Goal: Task Accomplishment & Management: Manage account settings

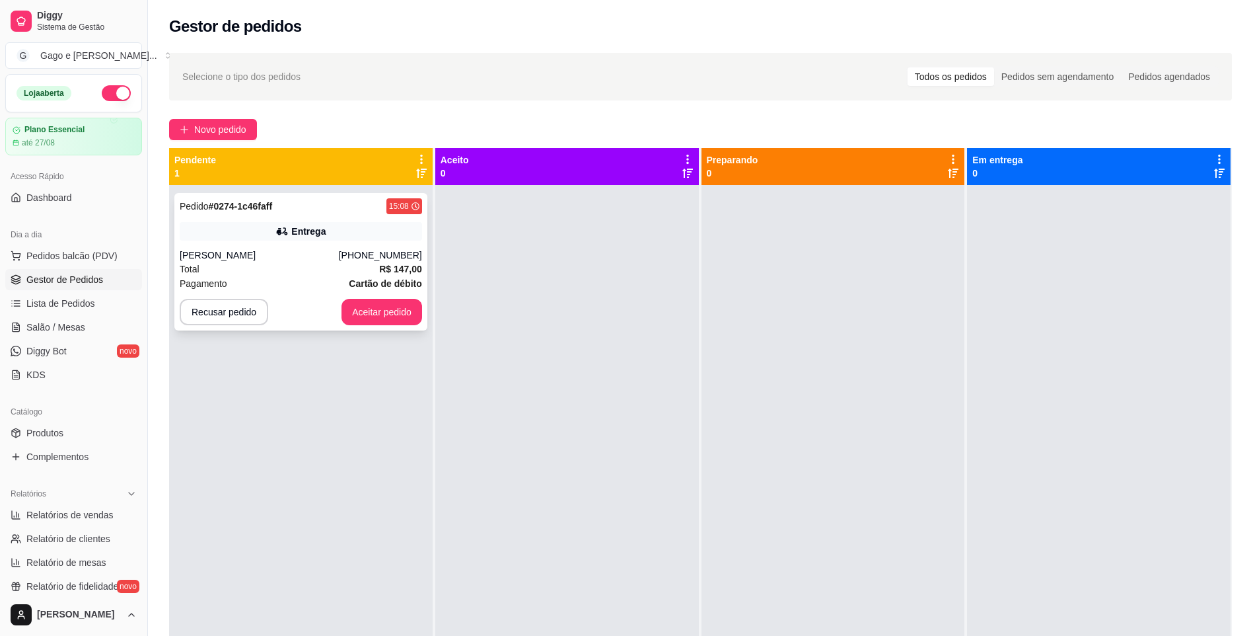
click at [373, 304] on button "Aceitar pedido" at bounding box center [382, 312] width 81 height 26
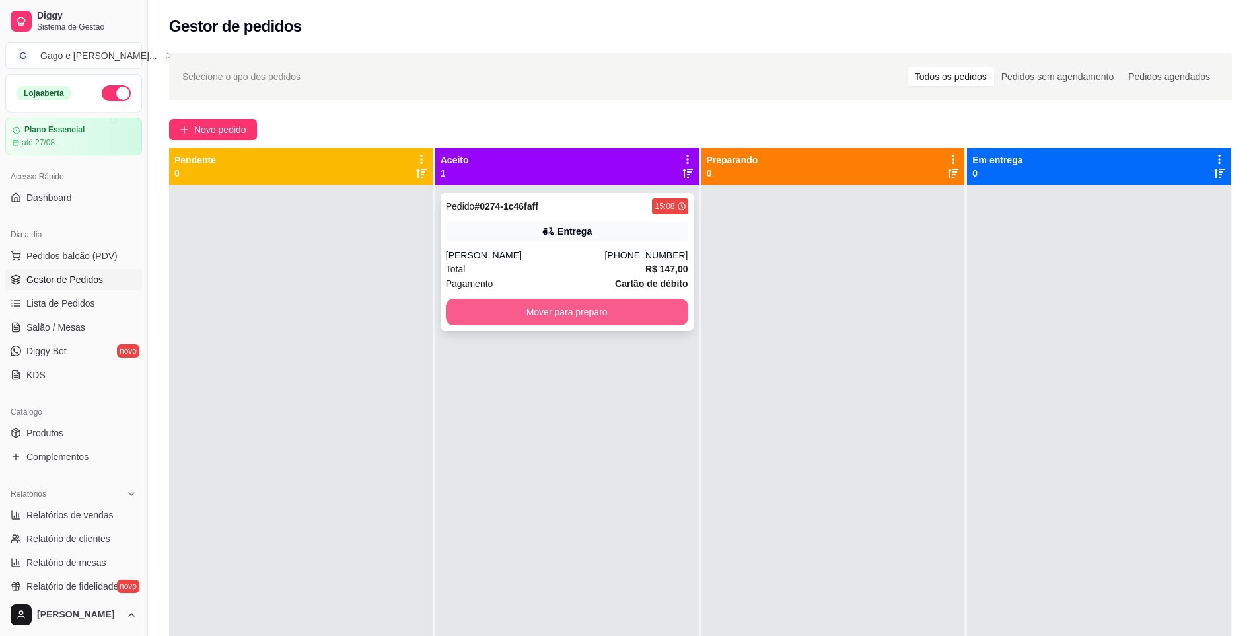
click at [655, 314] on button "Mover para preparo" at bounding box center [567, 312] width 242 height 26
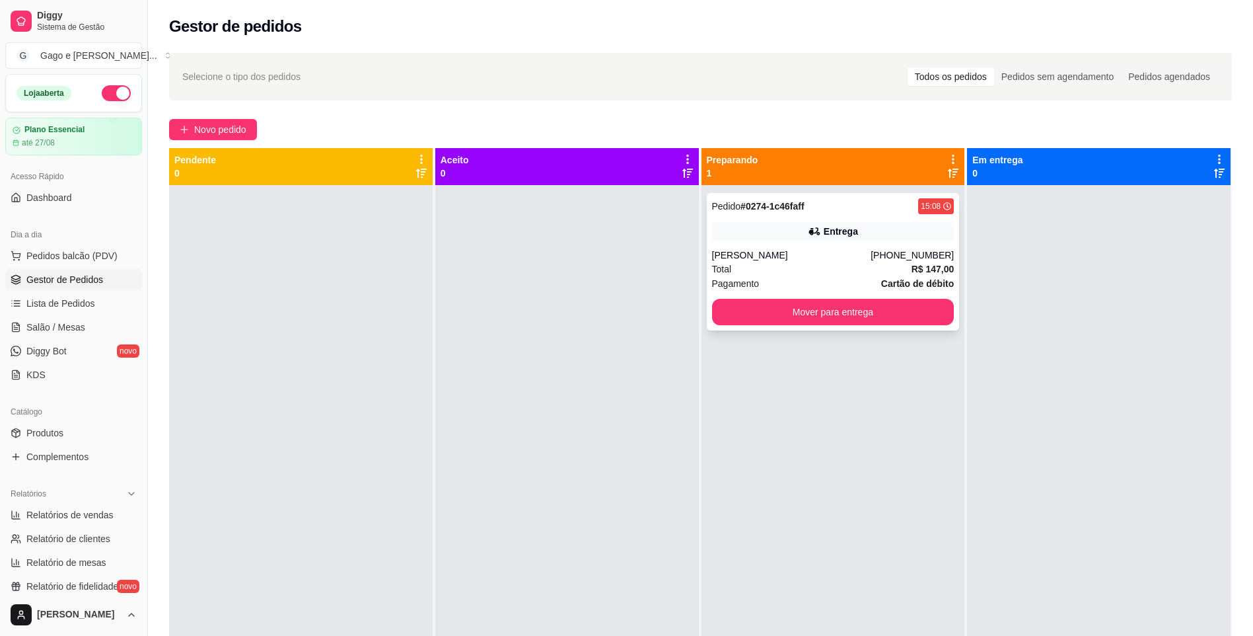
click at [755, 242] on div "Pedido # 0274-1c46faff 15:08 Entrega [PERSON_NAME] [PHONE_NUMBER] Total R$ 147,…" at bounding box center [833, 261] width 253 height 137
click at [837, 237] on div "Entrega" at bounding box center [841, 231] width 34 height 13
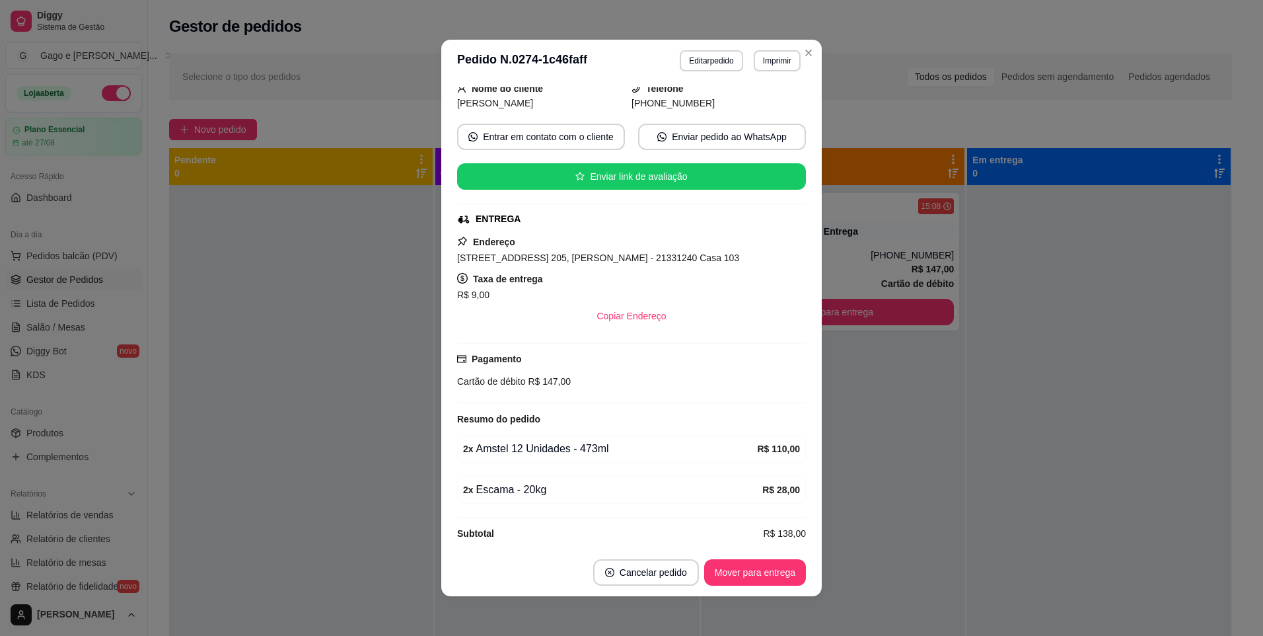
scroll to position [98, 0]
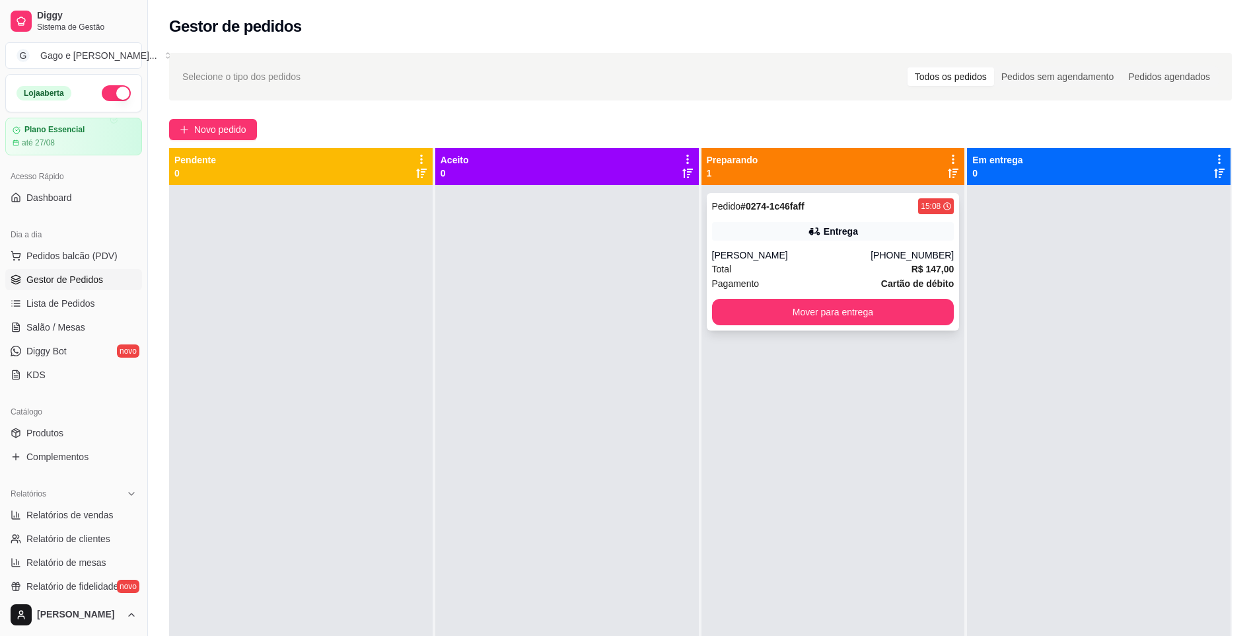
click at [910, 258] on div "[PHONE_NUMBER]" at bounding box center [912, 254] width 83 height 13
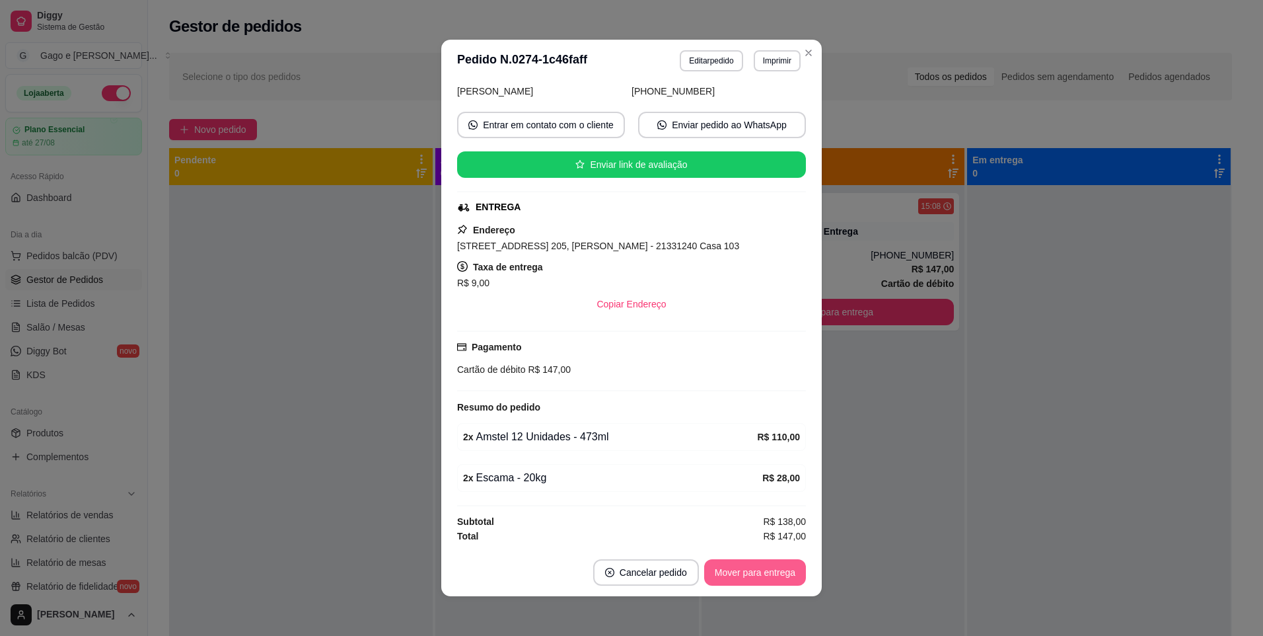
click at [727, 572] on button "Mover para entrega" at bounding box center [755, 572] width 102 height 26
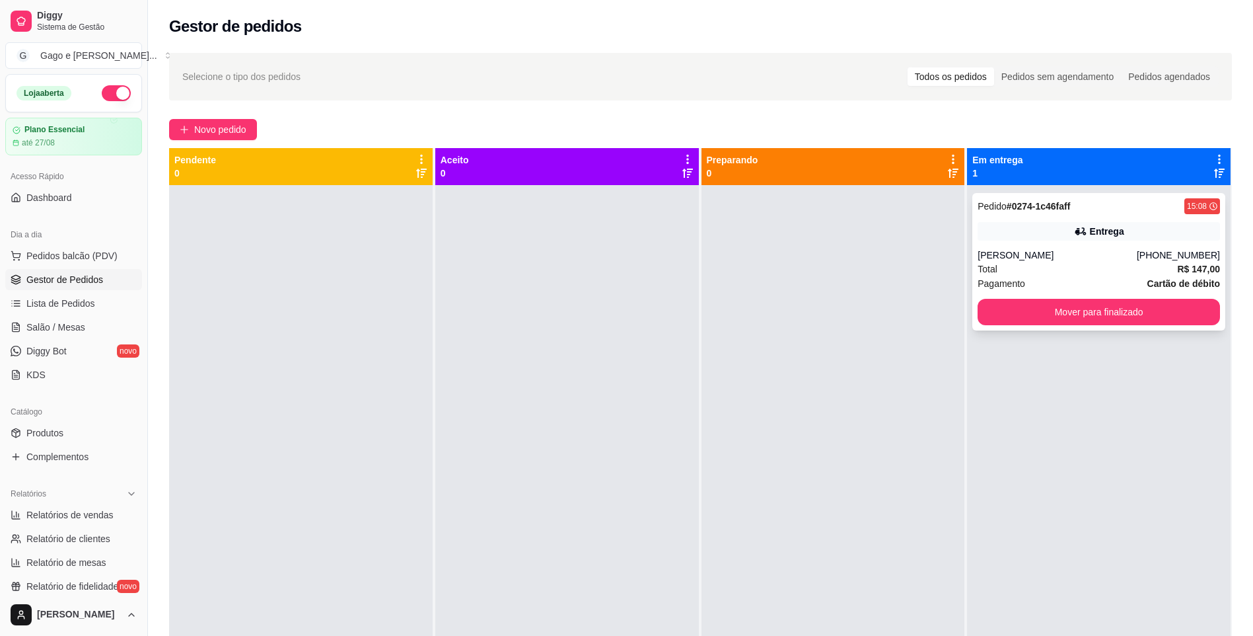
click at [1046, 250] on div "[PERSON_NAME]" at bounding box center [1057, 254] width 159 height 13
click at [1108, 254] on div "[PERSON_NAME]" at bounding box center [1057, 254] width 159 height 13
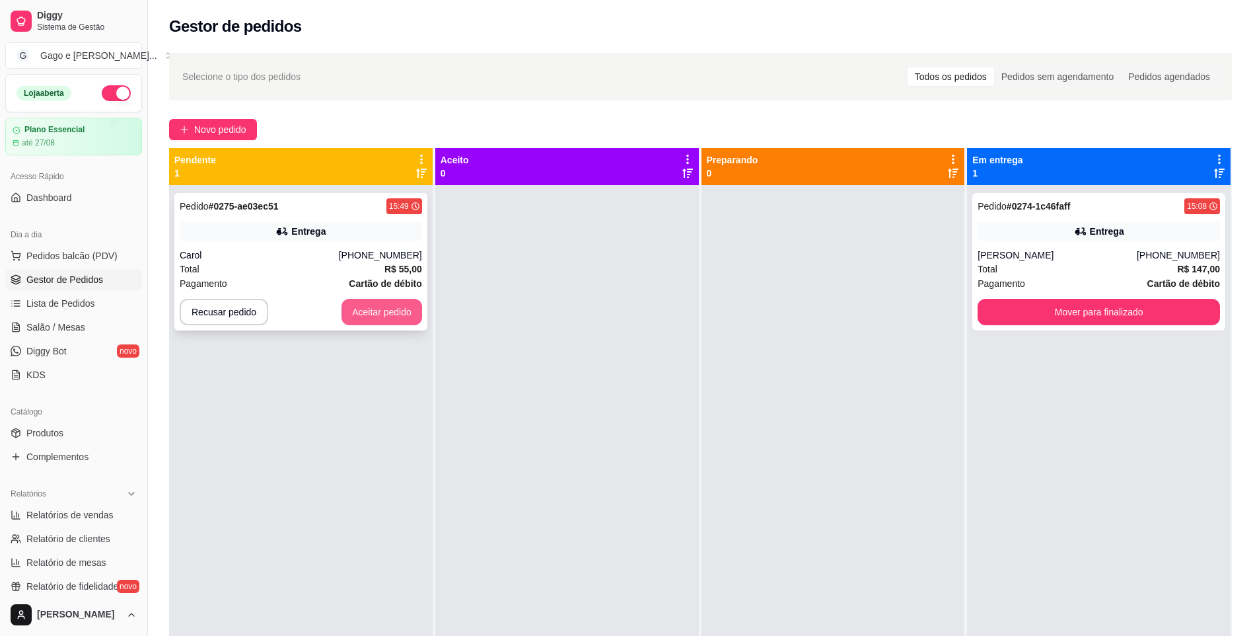
click at [377, 311] on button "Aceitar pedido" at bounding box center [382, 312] width 81 height 26
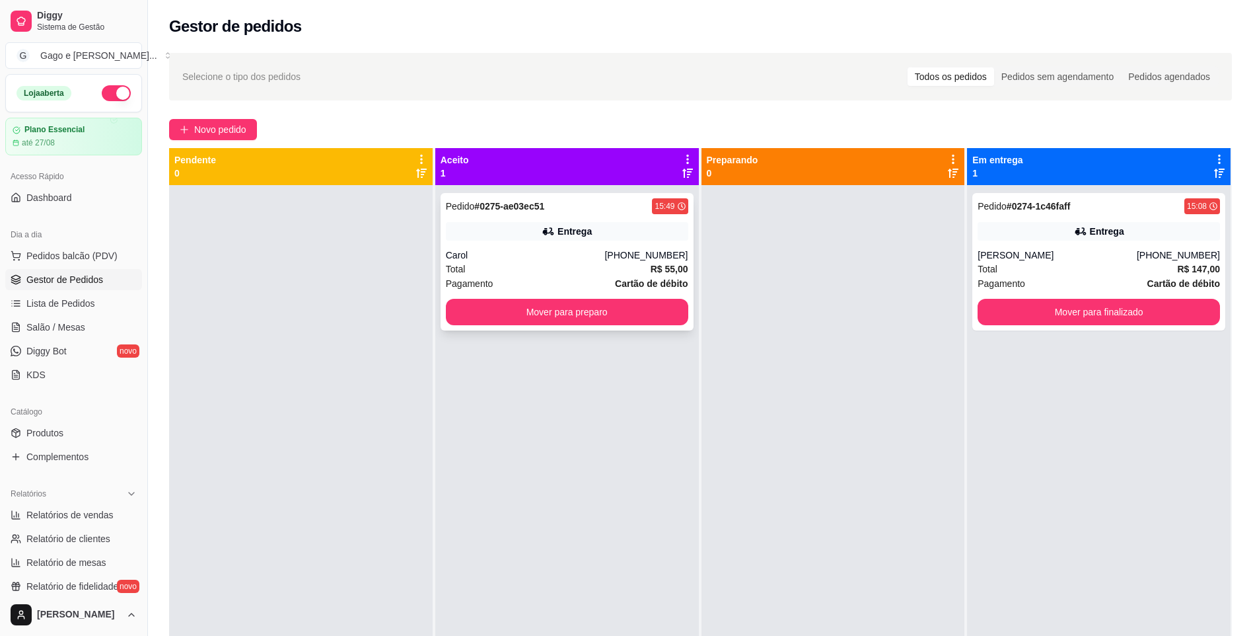
click at [591, 262] on div "Total R$ 55,00" at bounding box center [567, 269] width 242 height 15
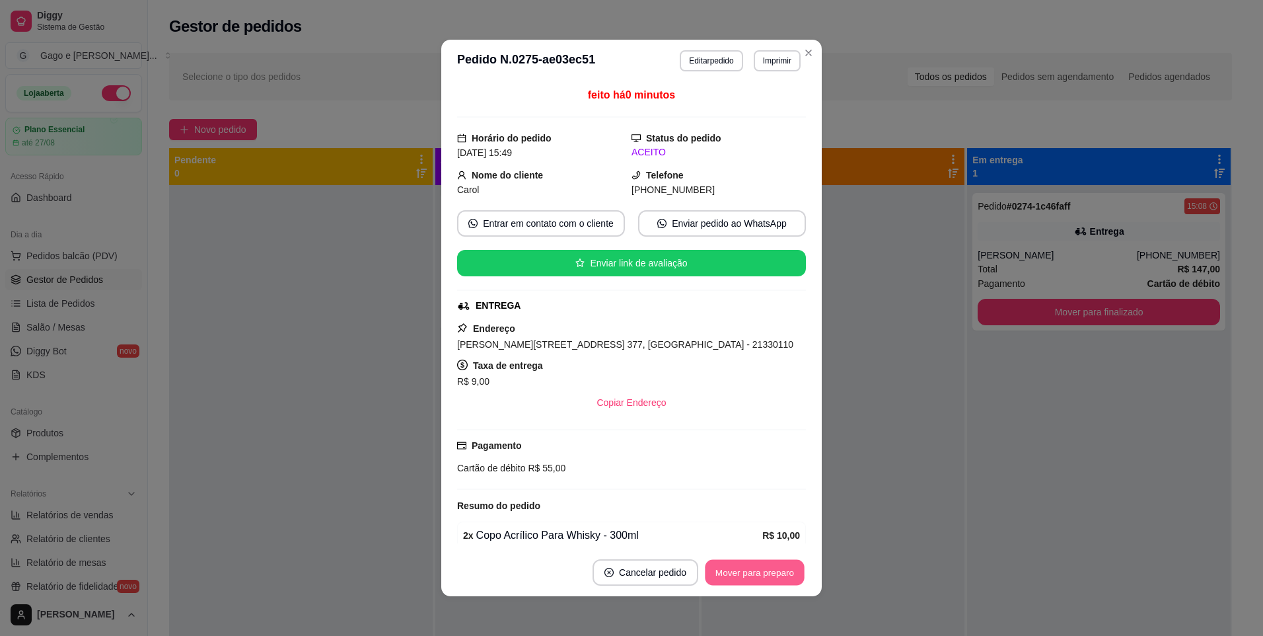
click at [770, 574] on button "Mover para preparo" at bounding box center [754, 573] width 99 height 26
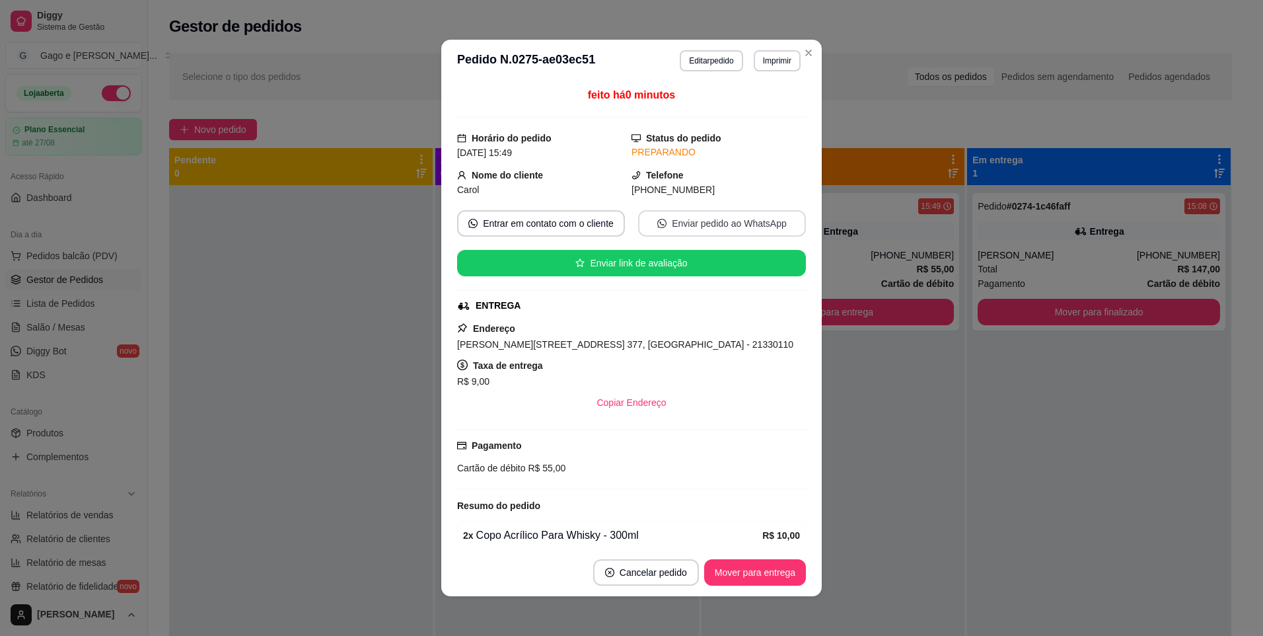
click at [688, 224] on button "Enviar pedido ao WhatsApp" at bounding box center [722, 223] width 168 height 26
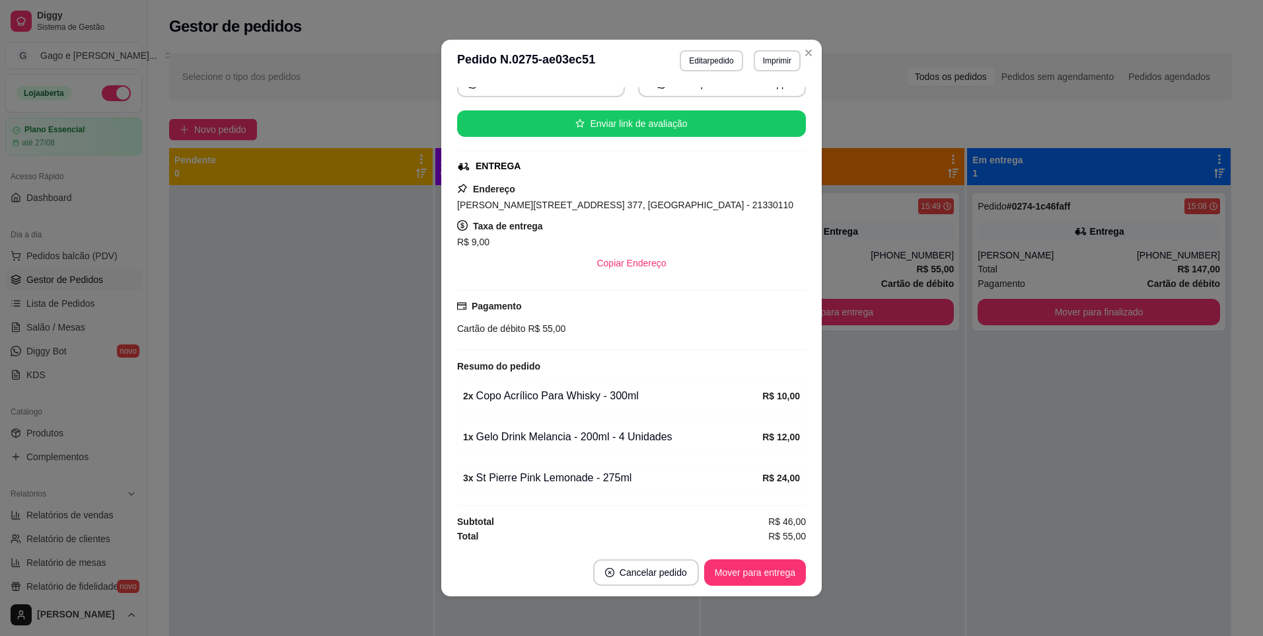
scroll to position [3, 0]
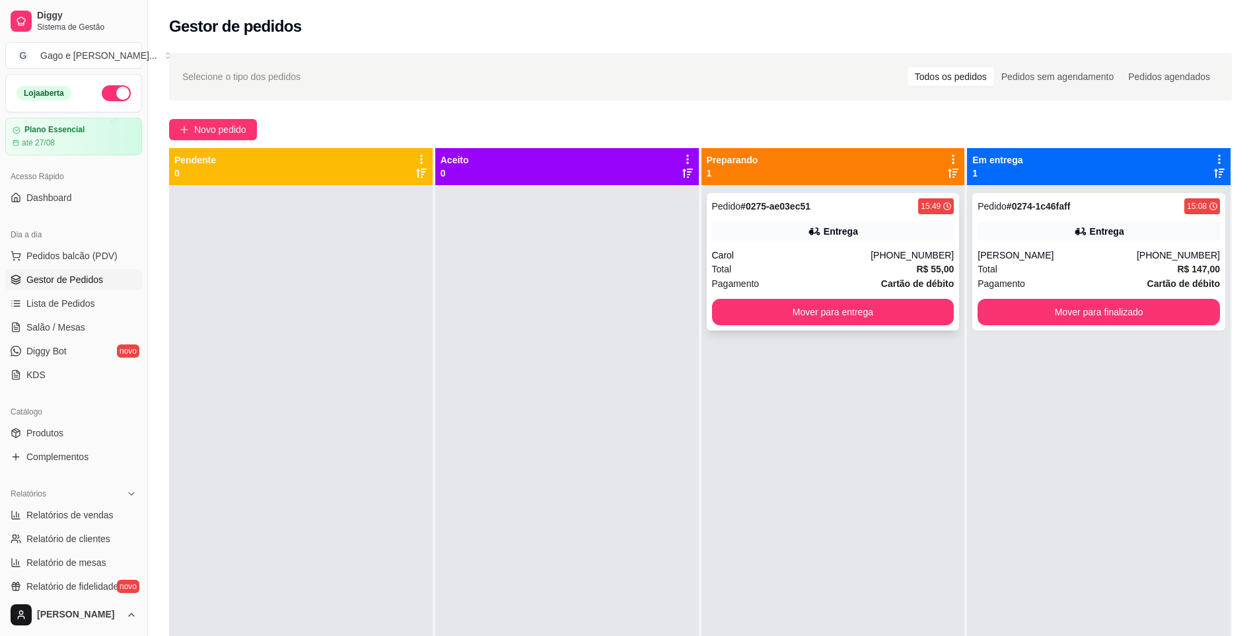
click at [883, 270] on div "Total R$ 55,00" at bounding box center [833, 269] width 242 height 15
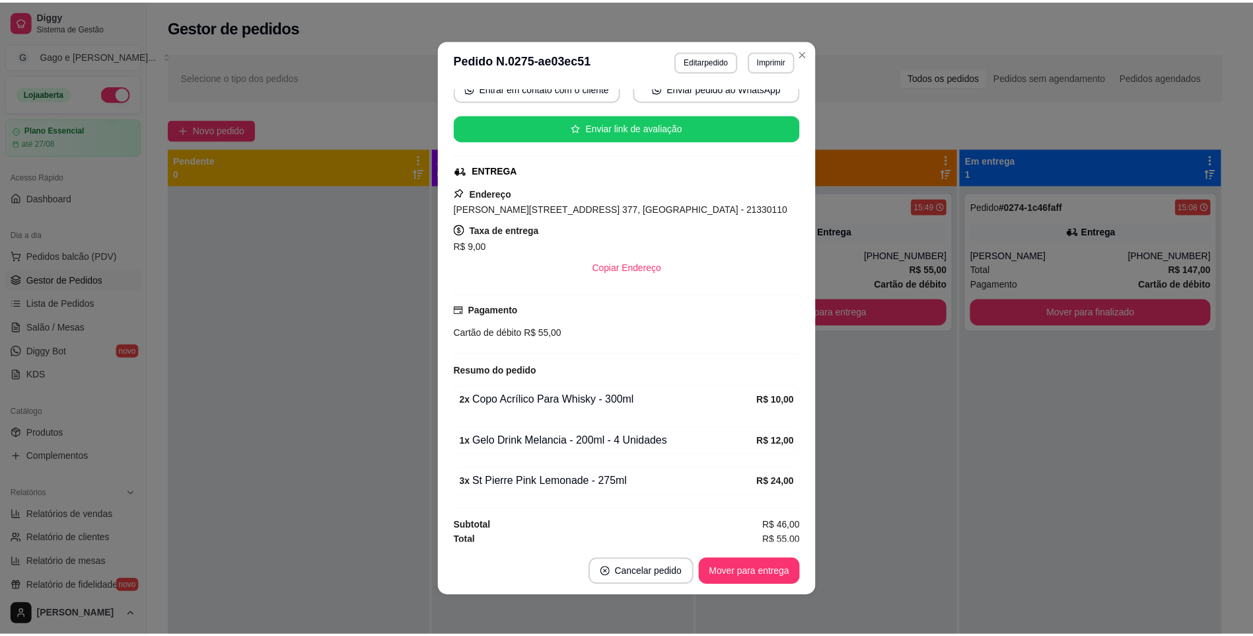
scroll to position [139, 0]
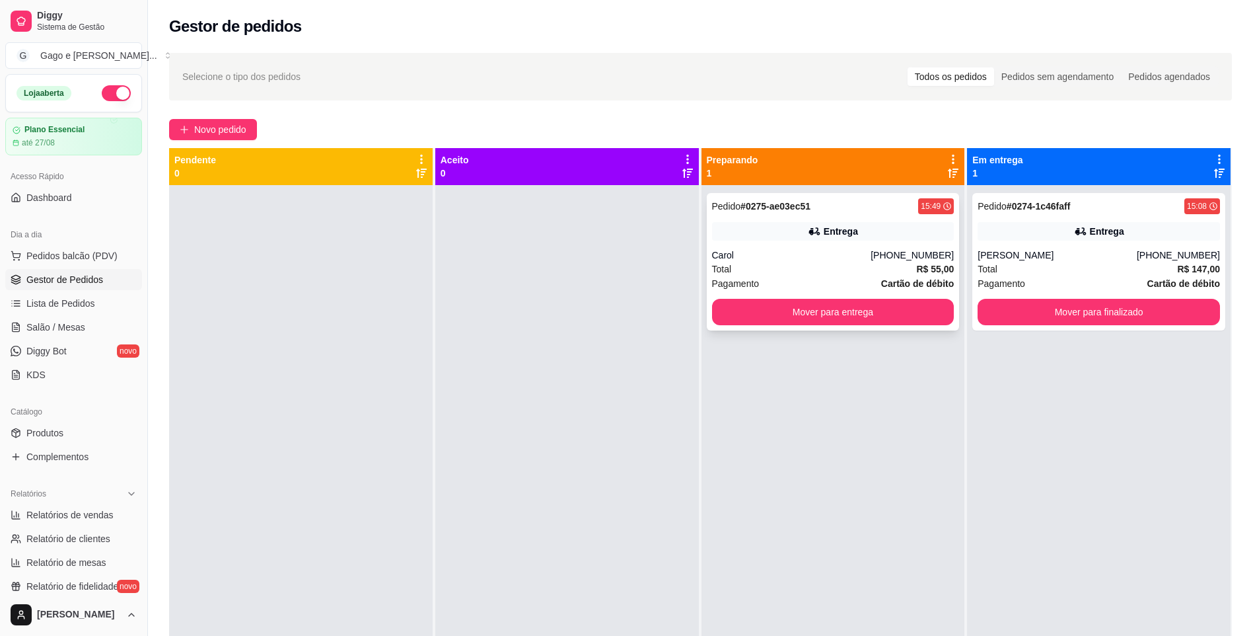
click at [926, 260] on div "[PHONE_NUMBER]" at bounding box center [912, 254] width 83 height 13
click at [850, 309] on button "Mover para entrega" at bounding box center [833, 312] width 242 height 26
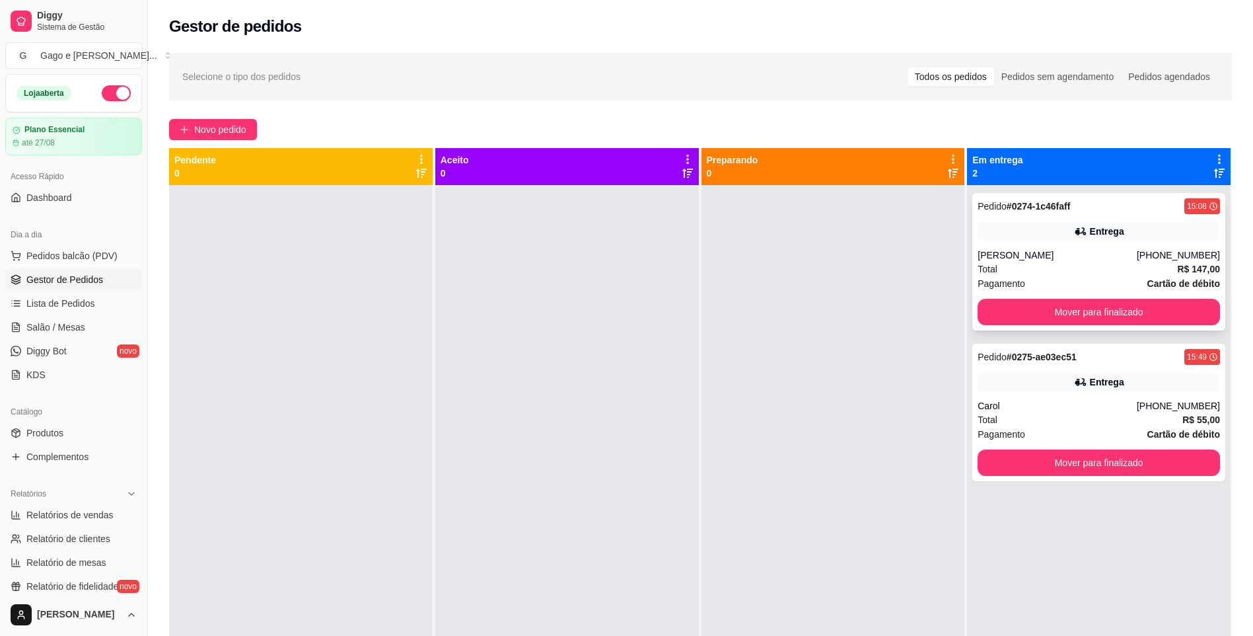
click at [1062, 245] on div "Pedido # 0274-1c46faff 15:08 Entrega [PERSON_NAME] [PHONE_NUMBER] Total R$ 147,…" at bounding box center [1098, 261] width 253 height 137
click at [1066, 454] on button "Mover para finalizado" at bounding box center [1099, 462] width 242 height 26
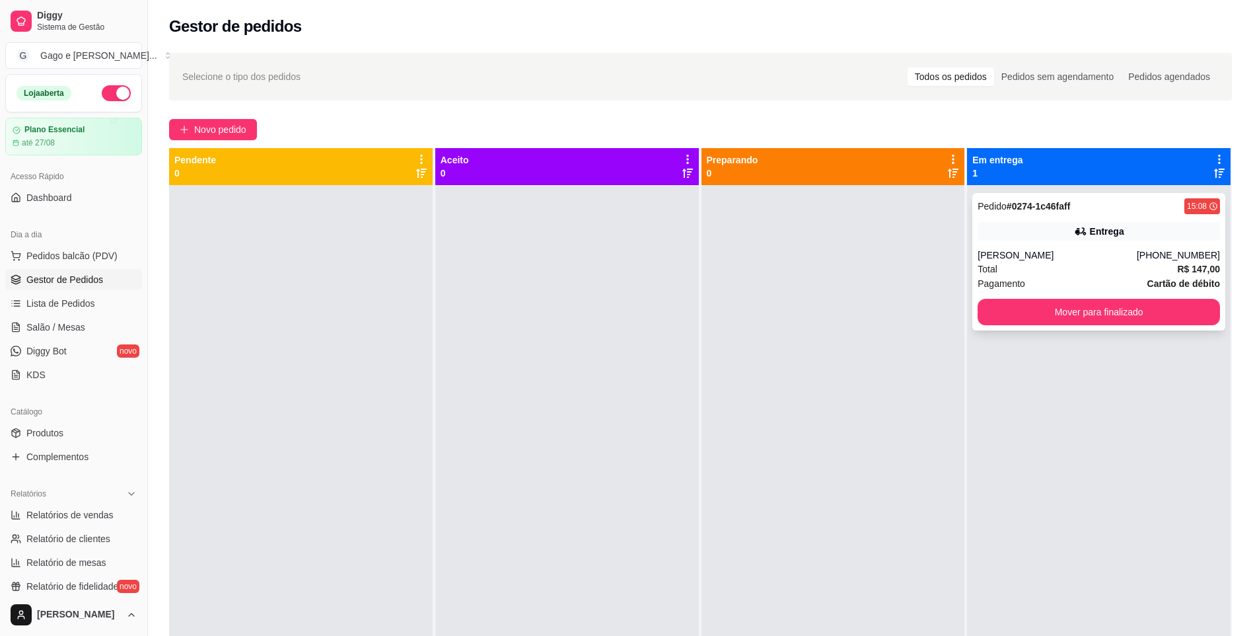
click at [1076, 248] on div "Pedido # 0274-1c46faff 15:08 Entrega [PERSON_NAME] [PHONE_NUMBER] Total R$ 147,…" at bounding box center [1098, 261] width 253 height 137
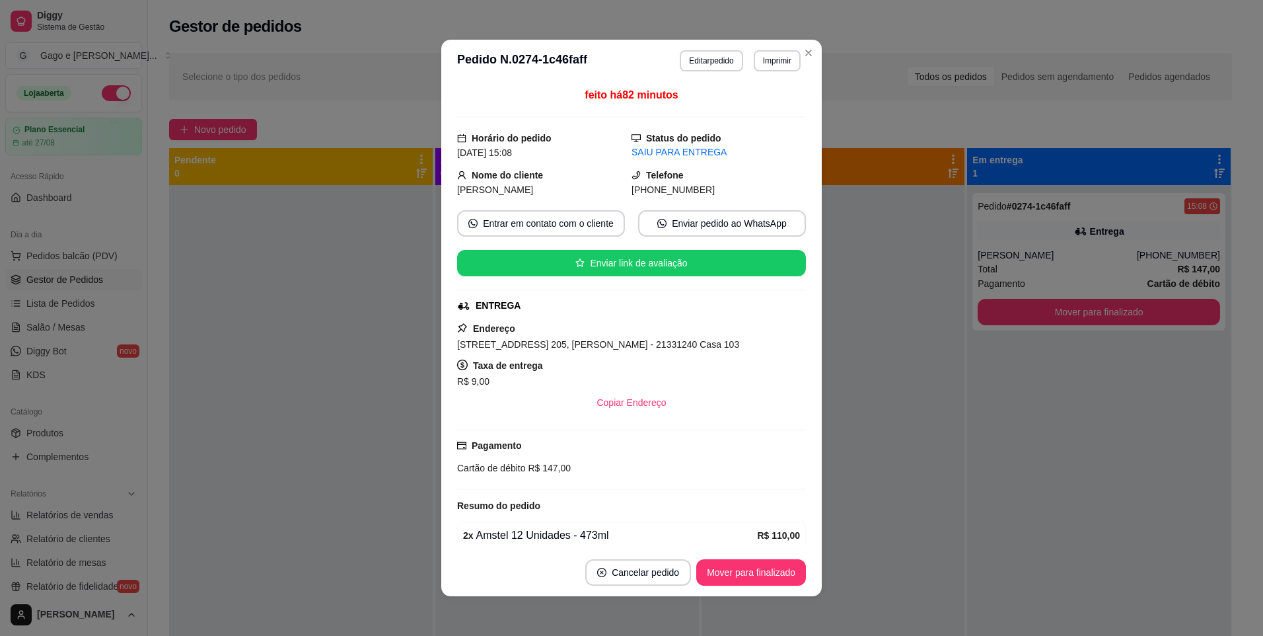
click at [643, 188] on span "[PHONE_NUMBER]" at bounding box center [673, 189] width 83 height 11
click at [633, 186] on span "[PHONE_NUMBER]" at bounding box center [673, 189] width 83 height 11
click at [632, 186] on span "[PHONE_NUMBER]" at bounding box center [673, 189] width 83 height 11
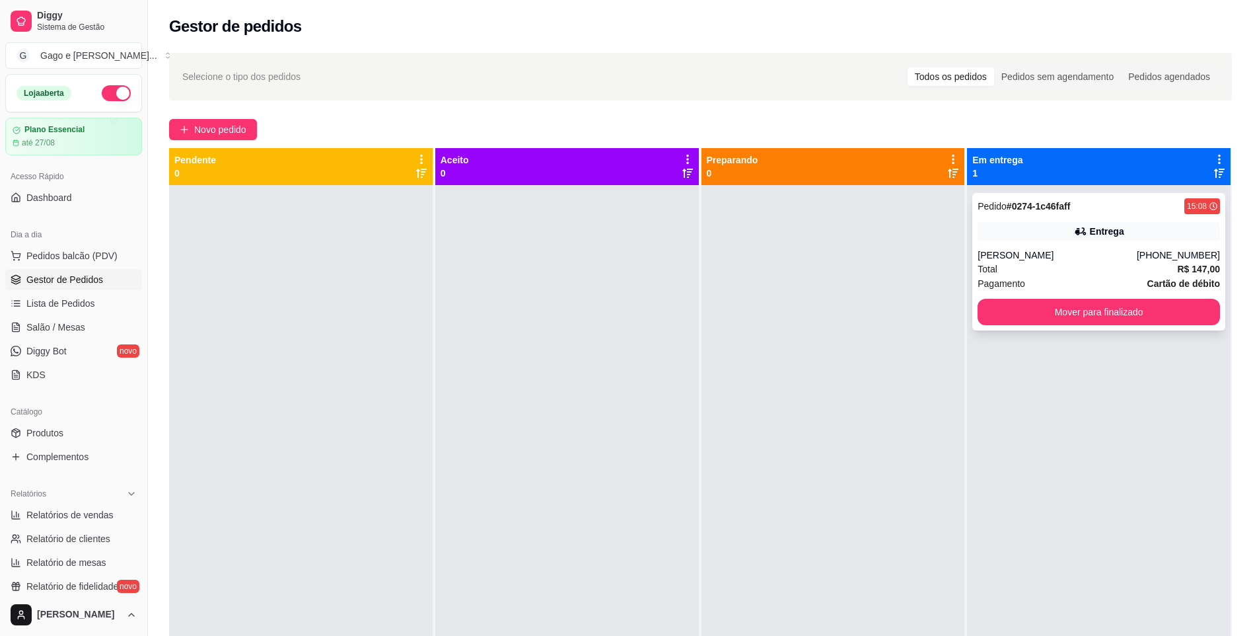
click at [1033, 255] on div "[PERSON_NAME]" at bounding box center [1057, 254] width 159 height 13
click at [1109, 317] on button "Mover para finalizado" at bounding box center [1099, 312] width 242 height 26
